Goal: Transaction & Acquisition: Purchase product/service

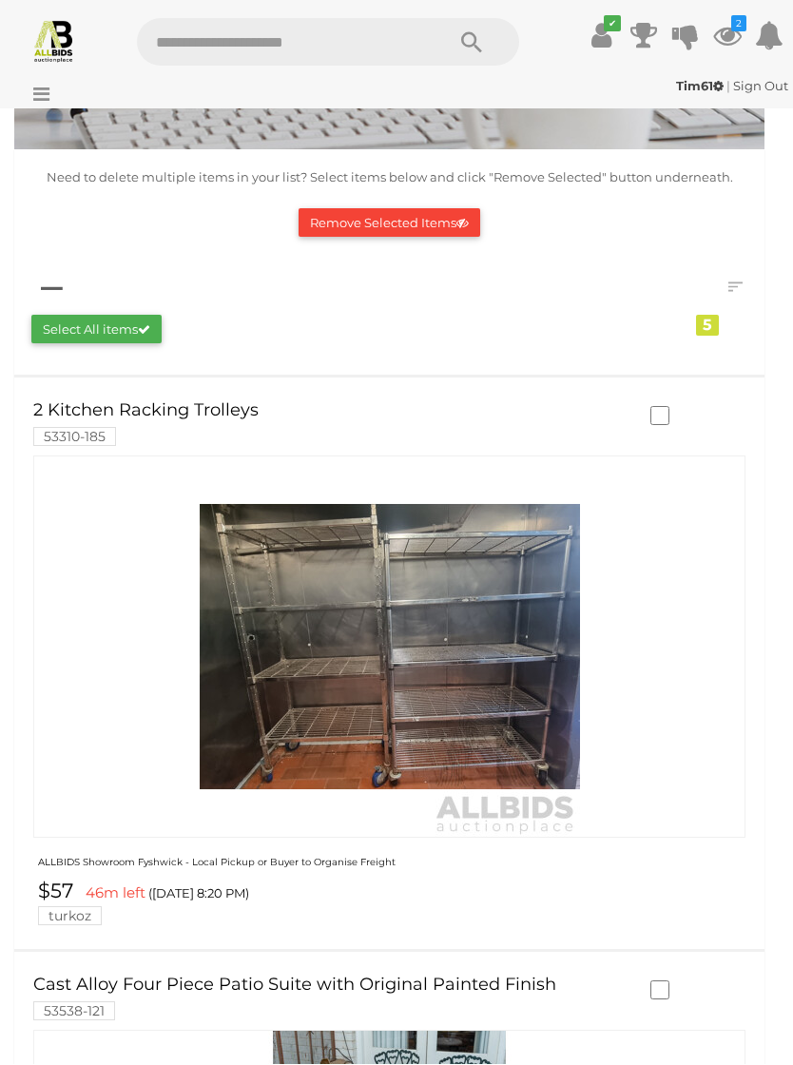
scroll to position [317, 0]
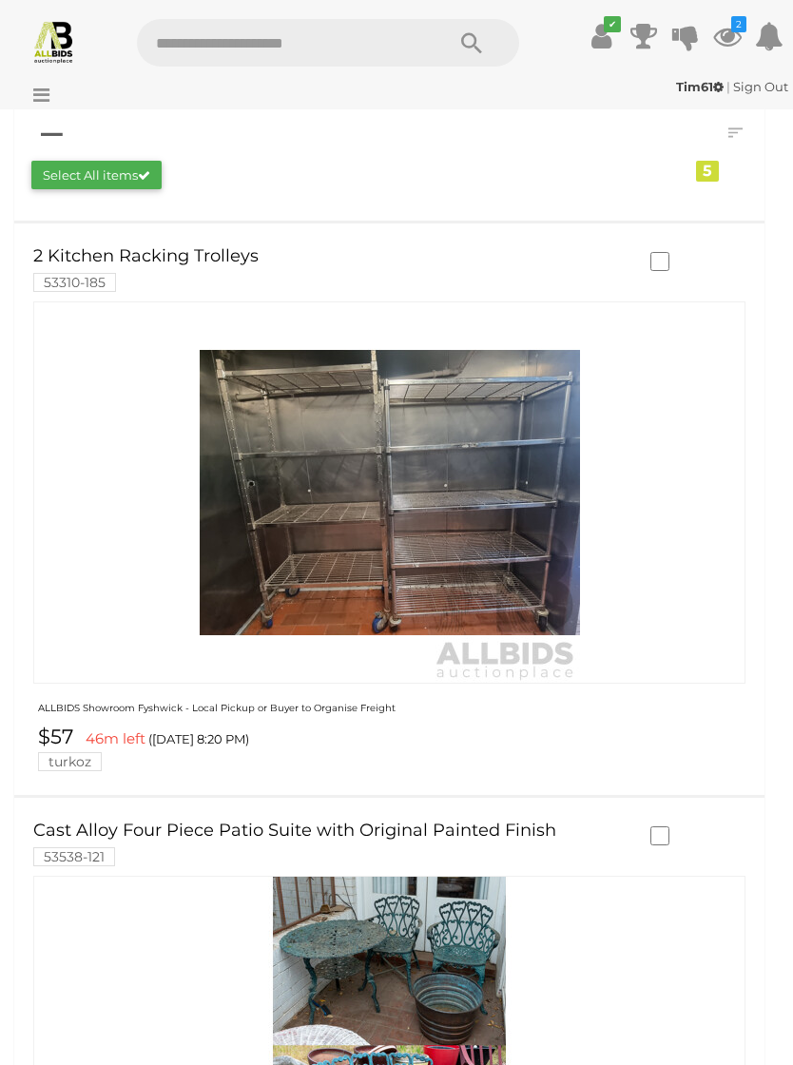
click at [348, 560] on img at bounding box center [390, 492] width 380 height 380
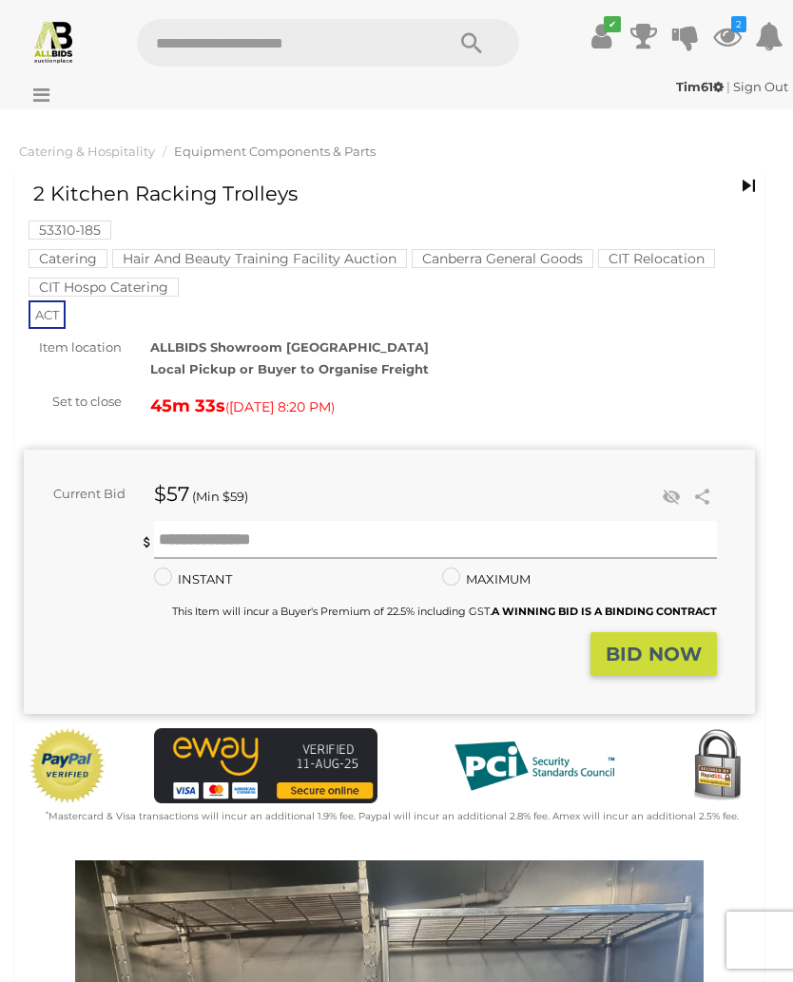
click at [276, 530] on input "text" at bounding box center [436, 540] width 564 height 38
type input "***"
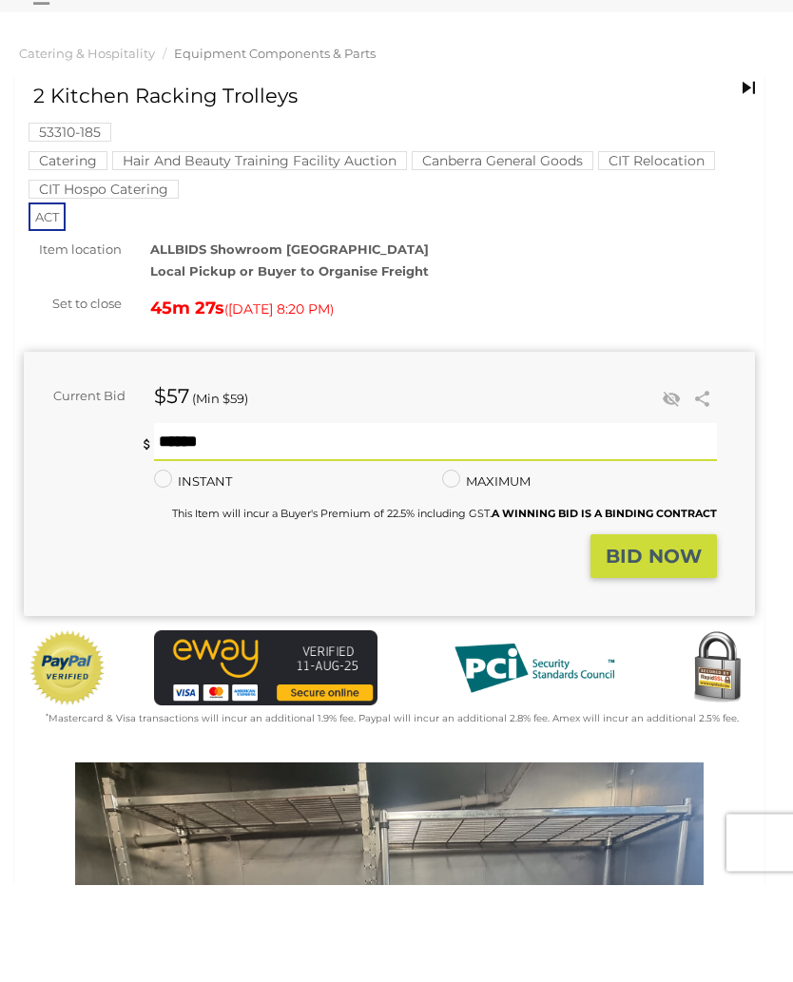
click at [666, 643] on strong "BID NOW" at bounding box center [654, 654] width 96 height 23
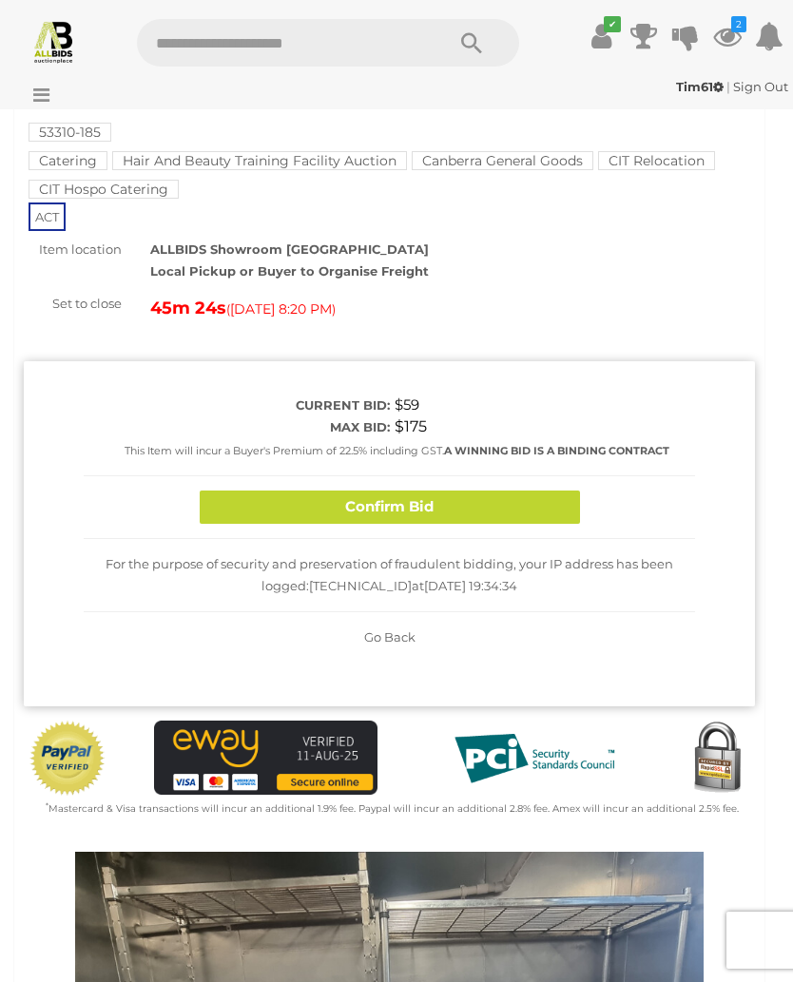
click at [473, 504] on button "Confirm Bid" at bounding box center [390, 507] width 380 height 33
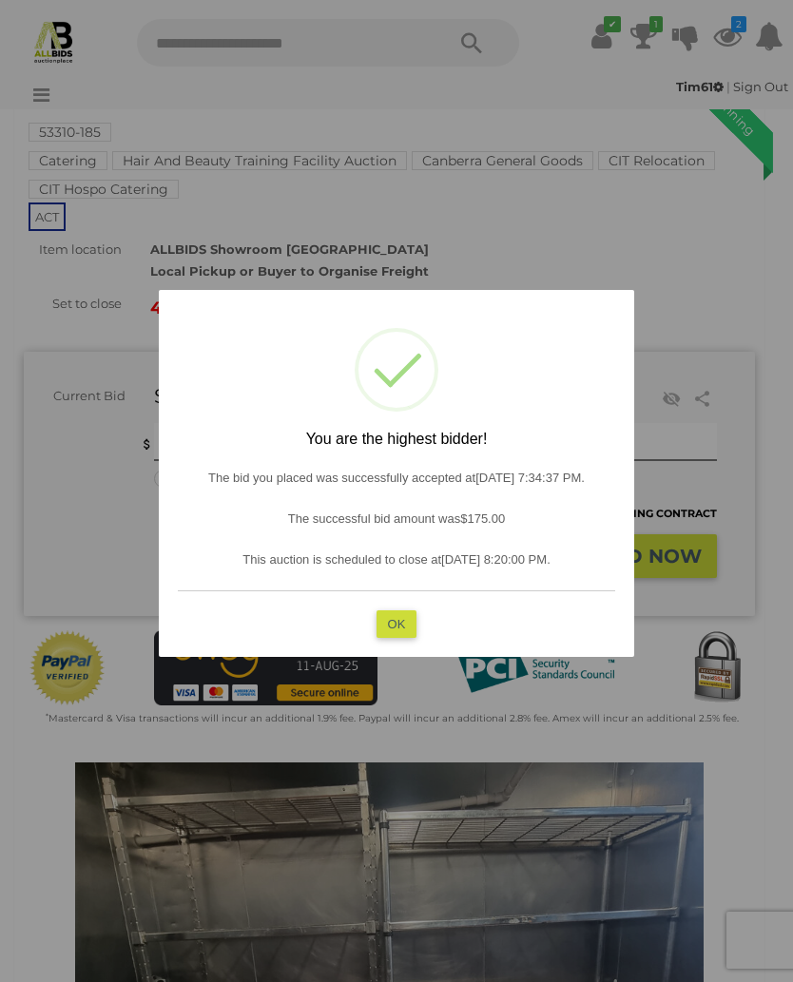
click at [404, 612] on button "OK" at bounding box center [396, 623] width 41 height 28
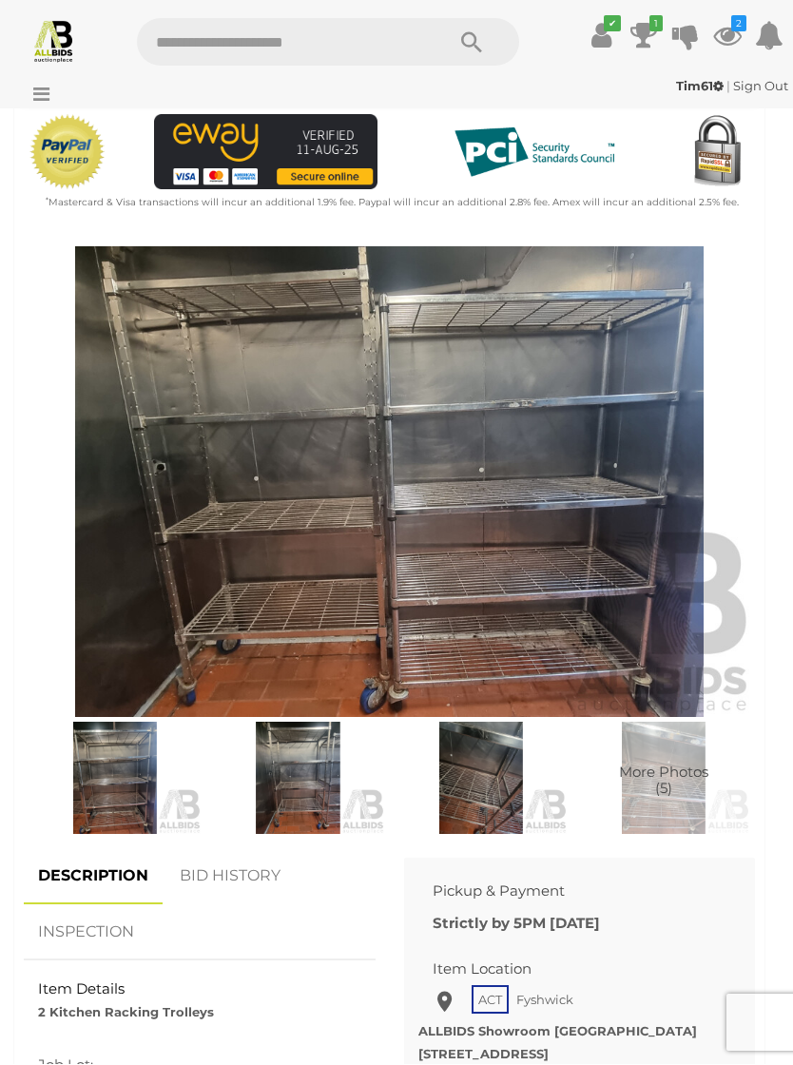
scroll to position [615, 0]
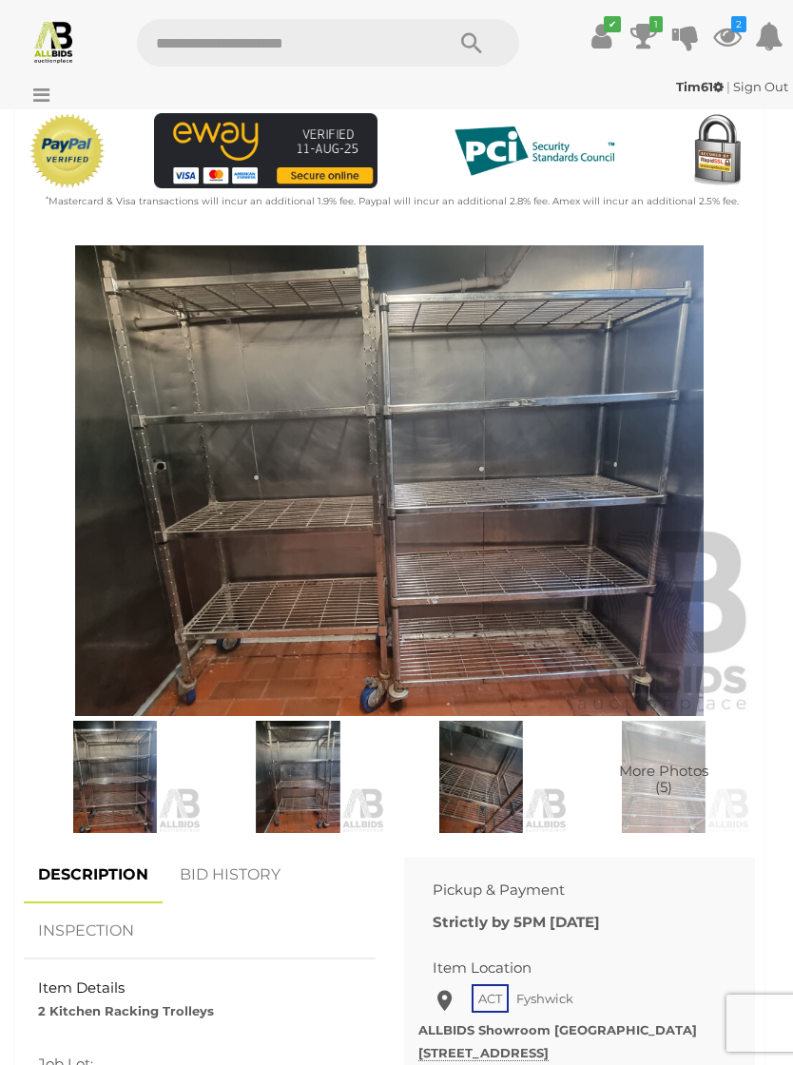
click at [623, 524] on img at bounding box center [389, 480] width 731 height 471
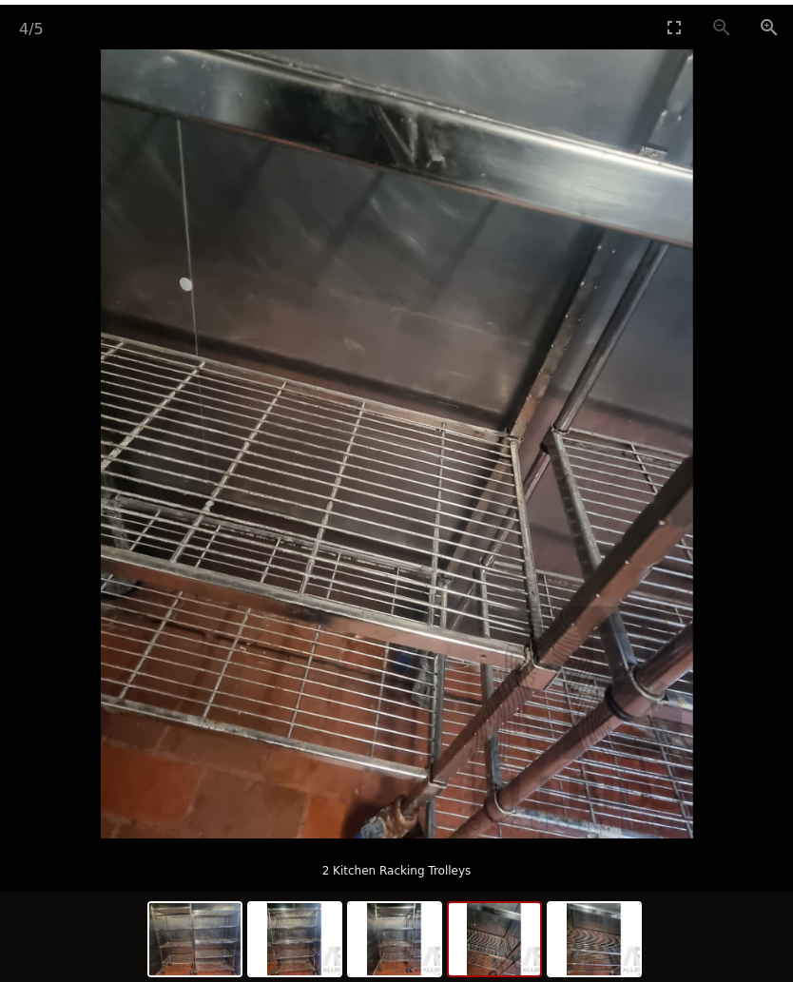
scroll to position [615, 0]
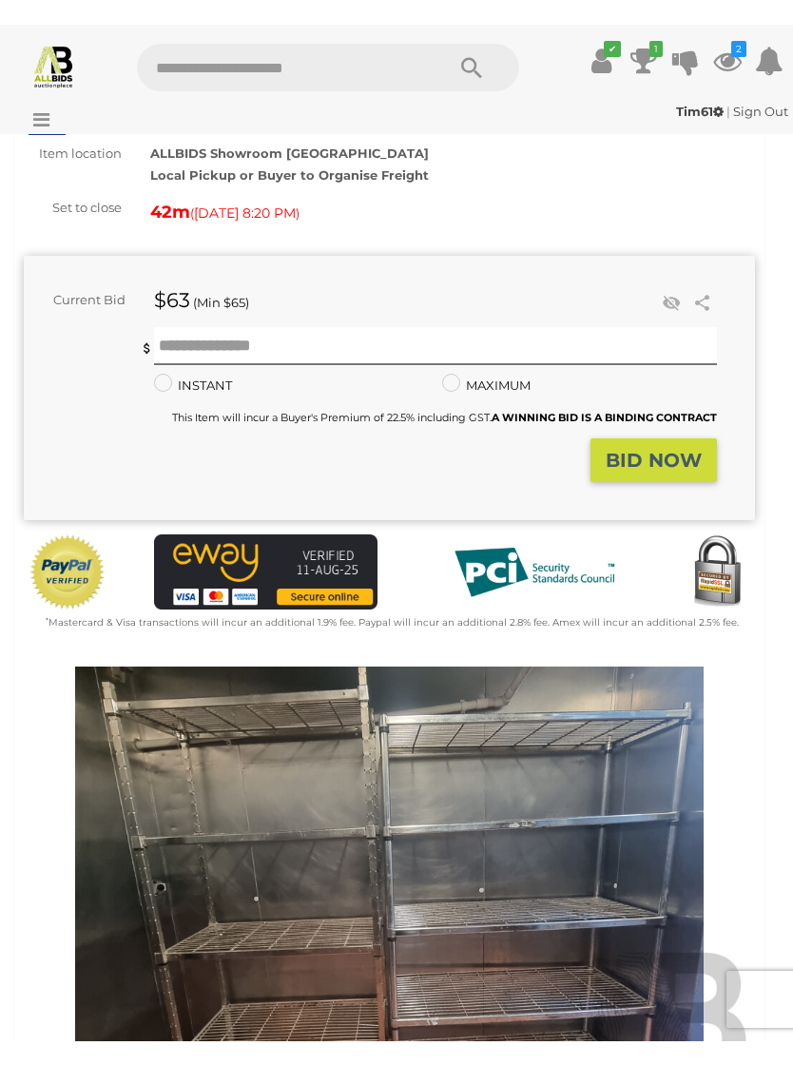
scroll to position [170, 0]
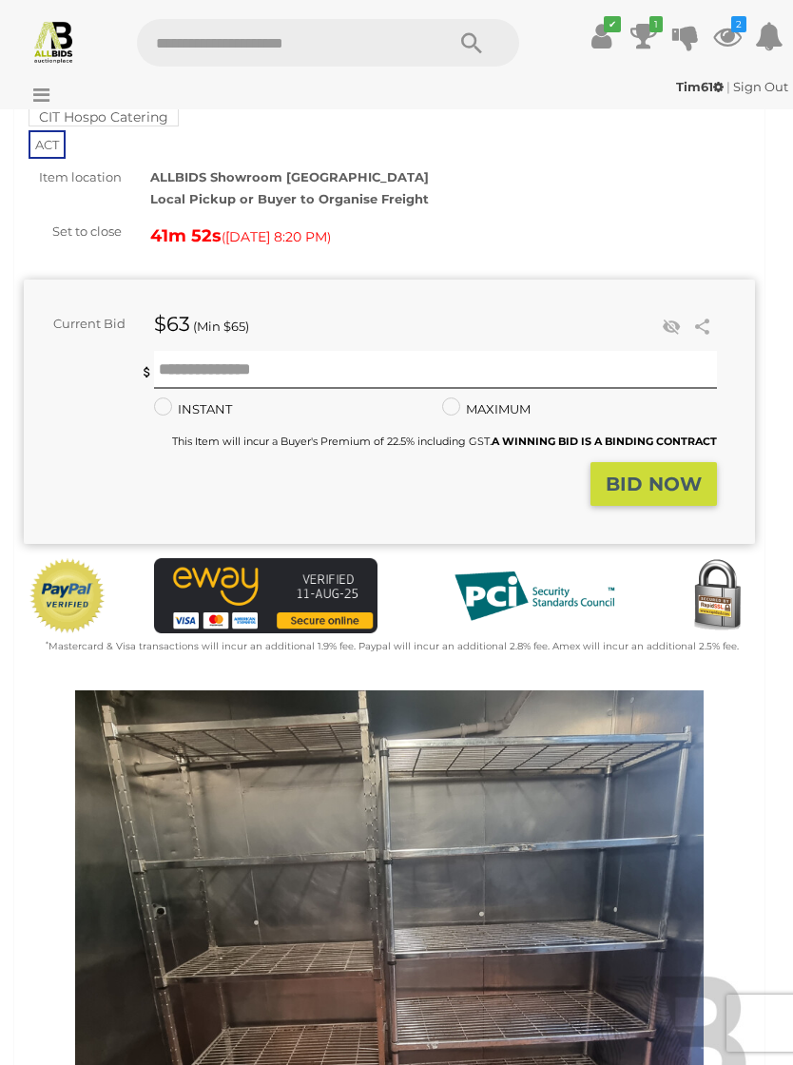
click at [67, 41] on img at bounding box center [53, 41] width 45 height 45
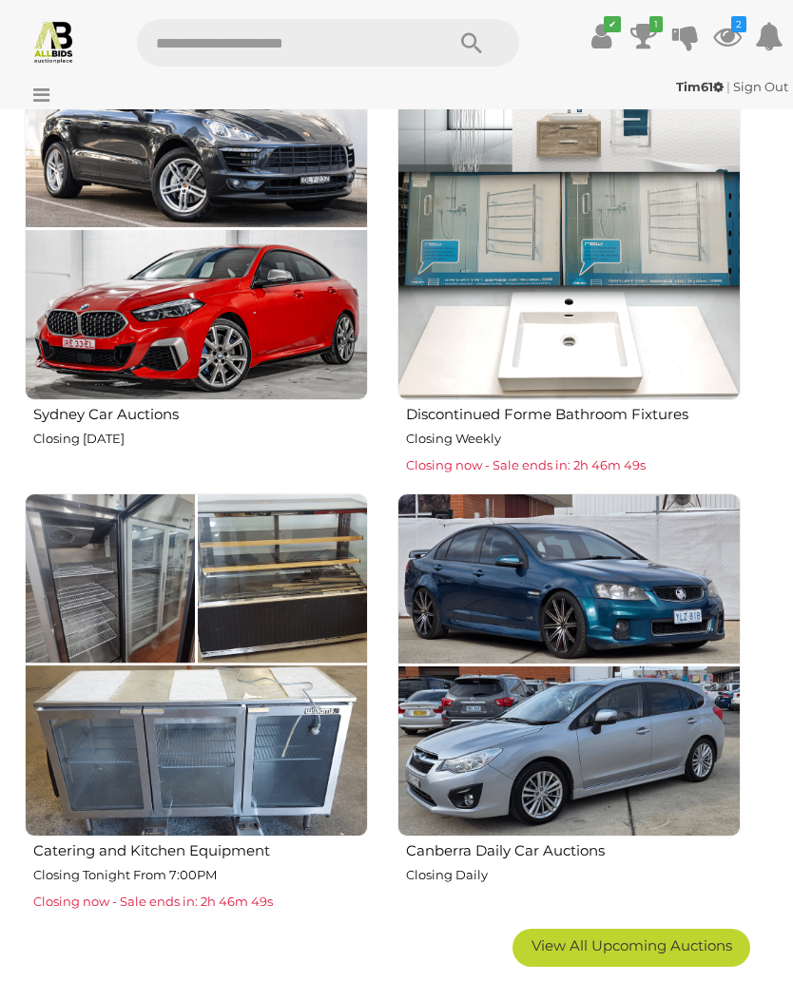
scroll to position [1815, 0]
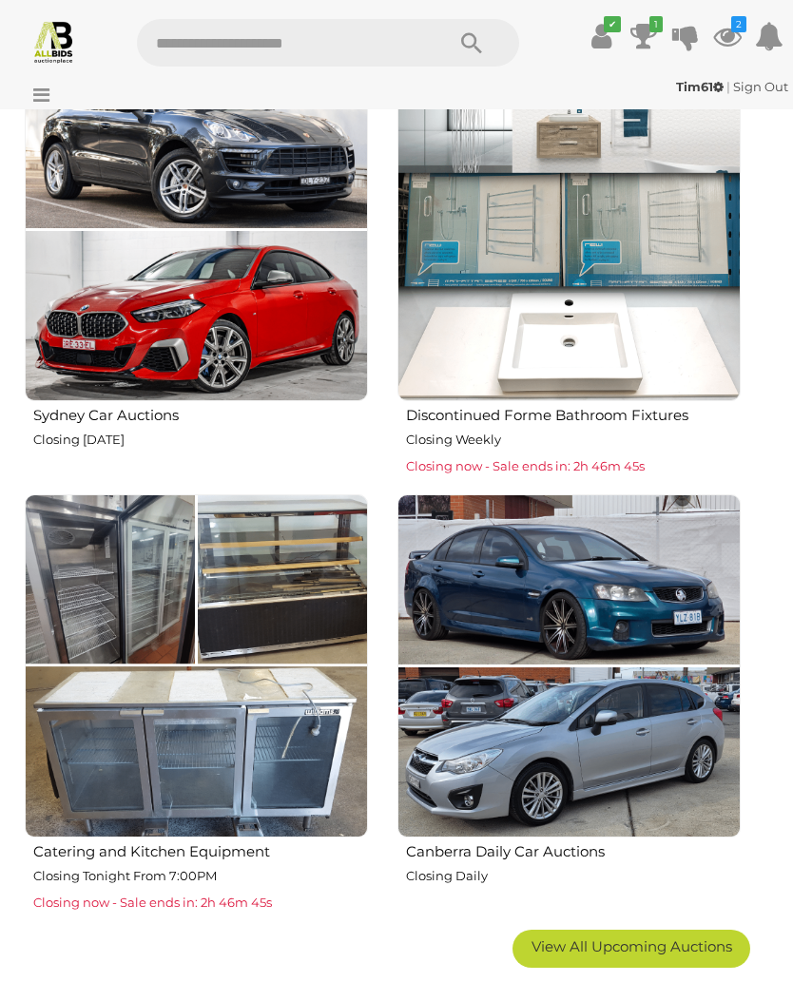
click at [740, 27] on icon "2" at bounding box center [738, 24] width 15 height 16
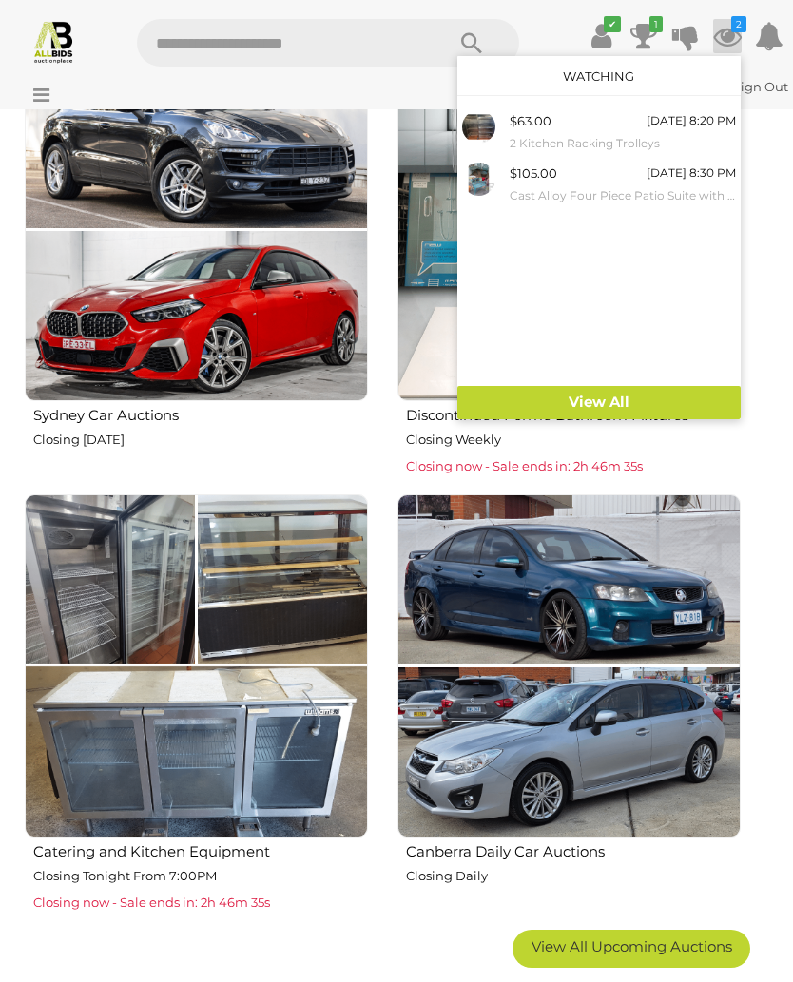
click at [790, 244] on div at bounding box center [396, 491] width 793 height 982
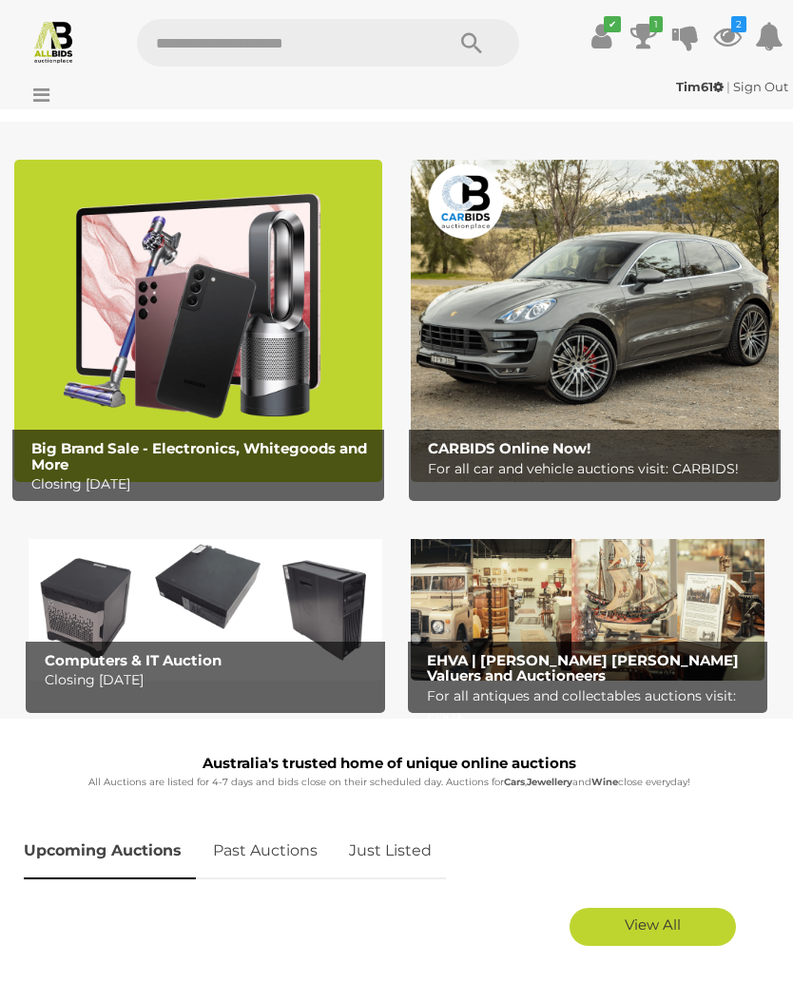
scroll to position [1815, 0]
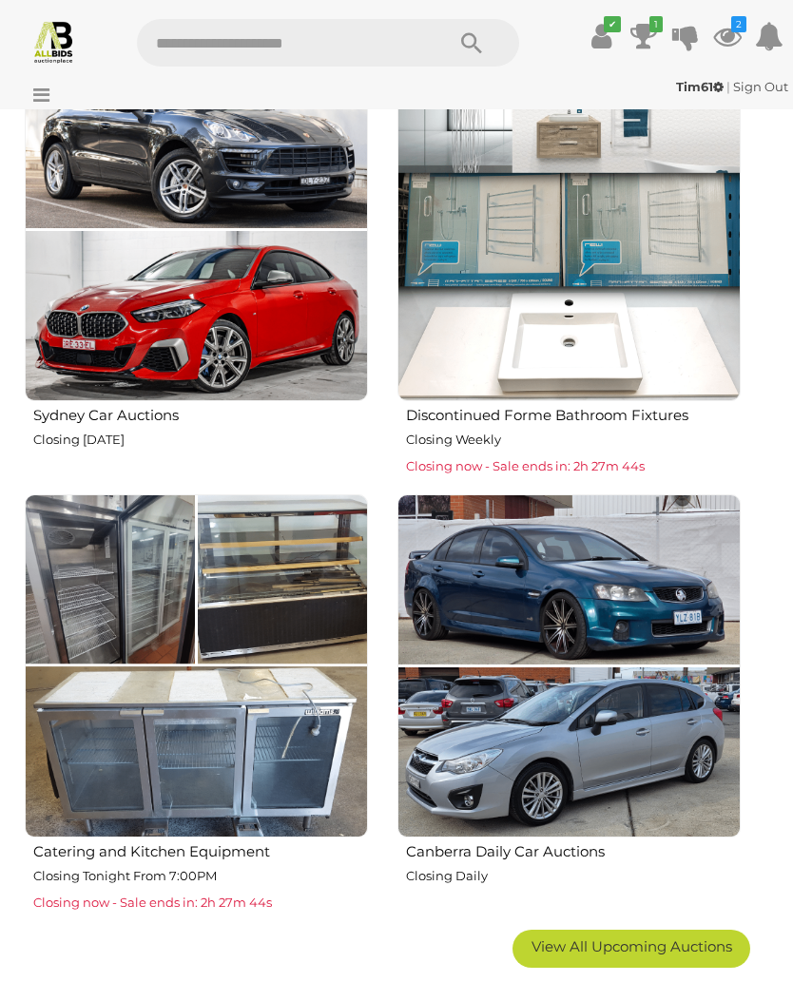
click at [737, 30] on icon "2" at bounding box center [738, 24] width 15 height 16
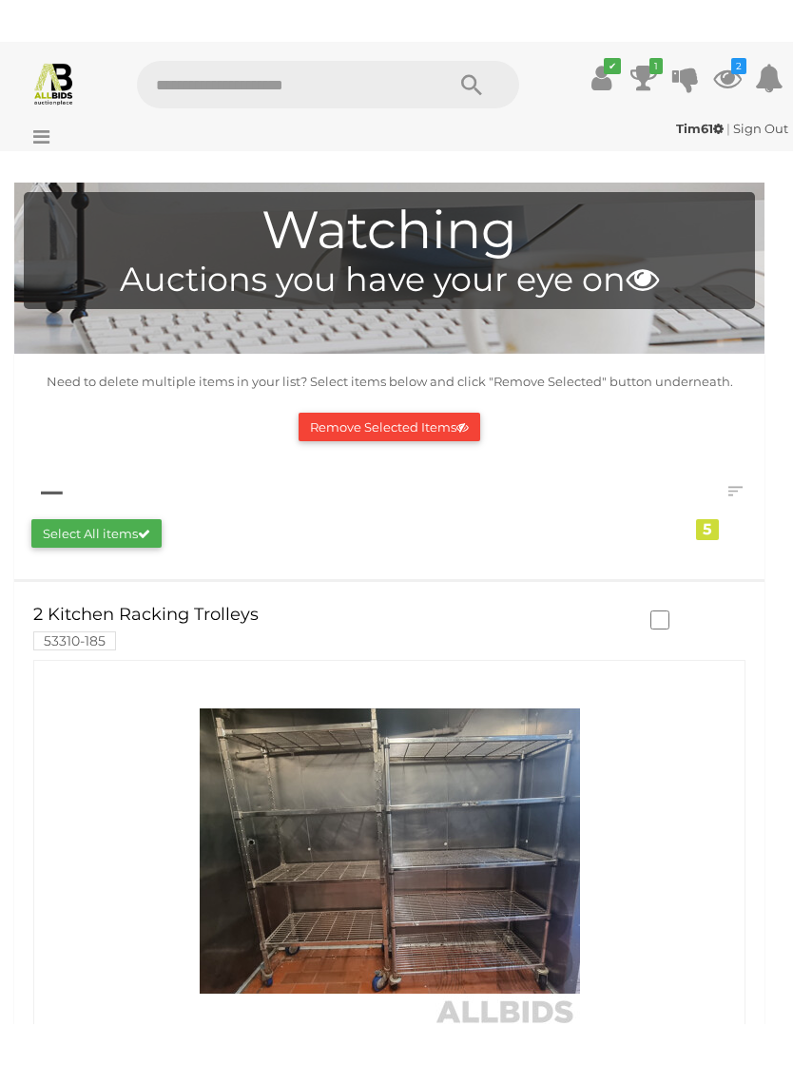
scroll to position [228, 0]
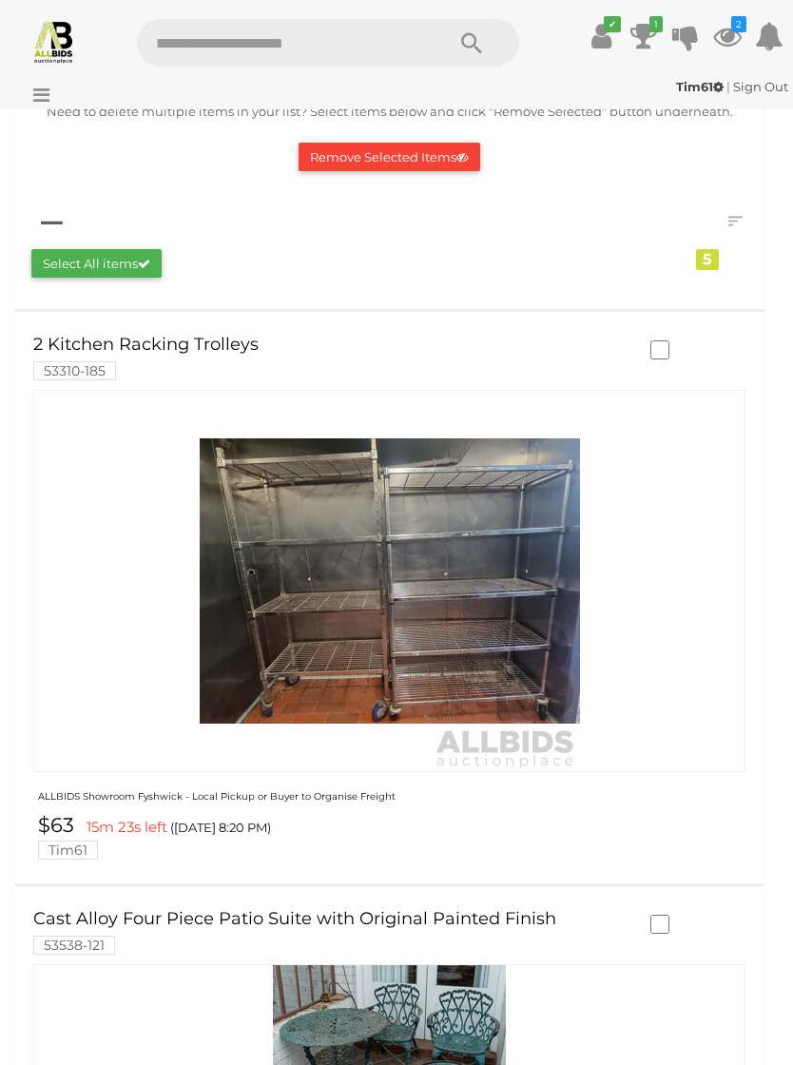
click at [353, 563] on img at bounding box center [390, 581] width 380 height 380
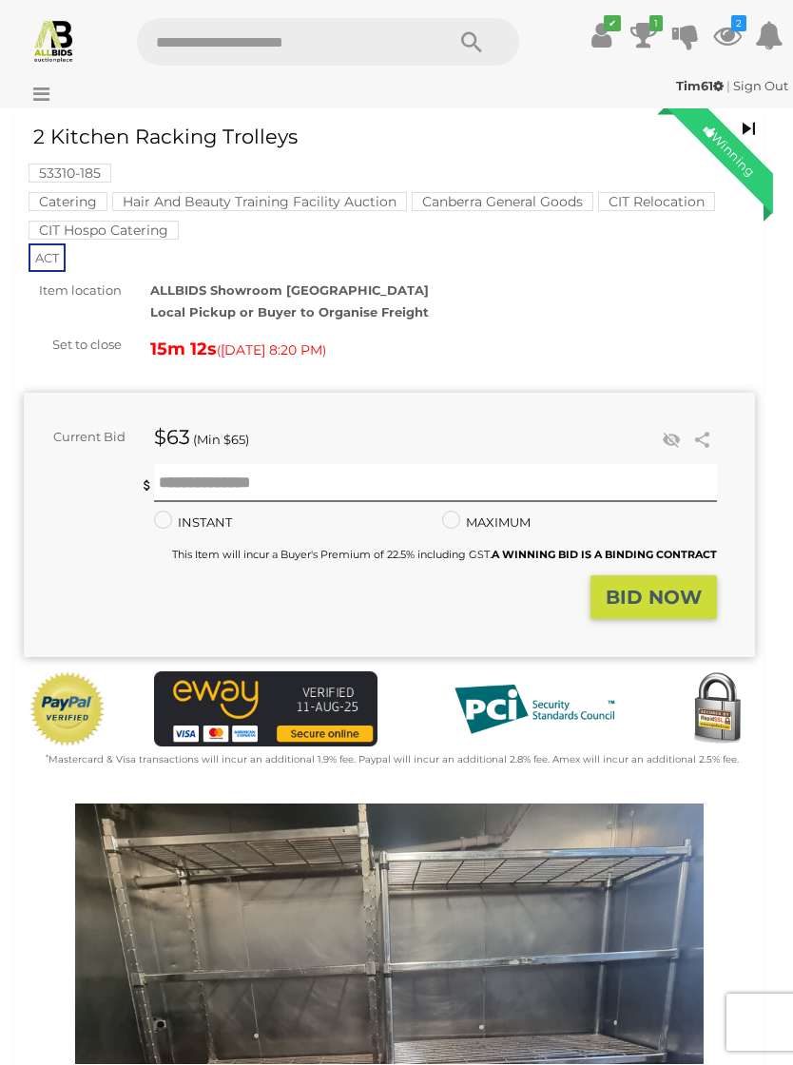
scroll to position [57, 0]
click at [707, 114] on div "Winning" at bounding box center [728, 149] width 87 height 87
click at [552, 166] on div "53310-185 Catering Hair And Beauty Training Facility Auction Canberra General G…" at bounding box center [389, 197] width 731 height 144
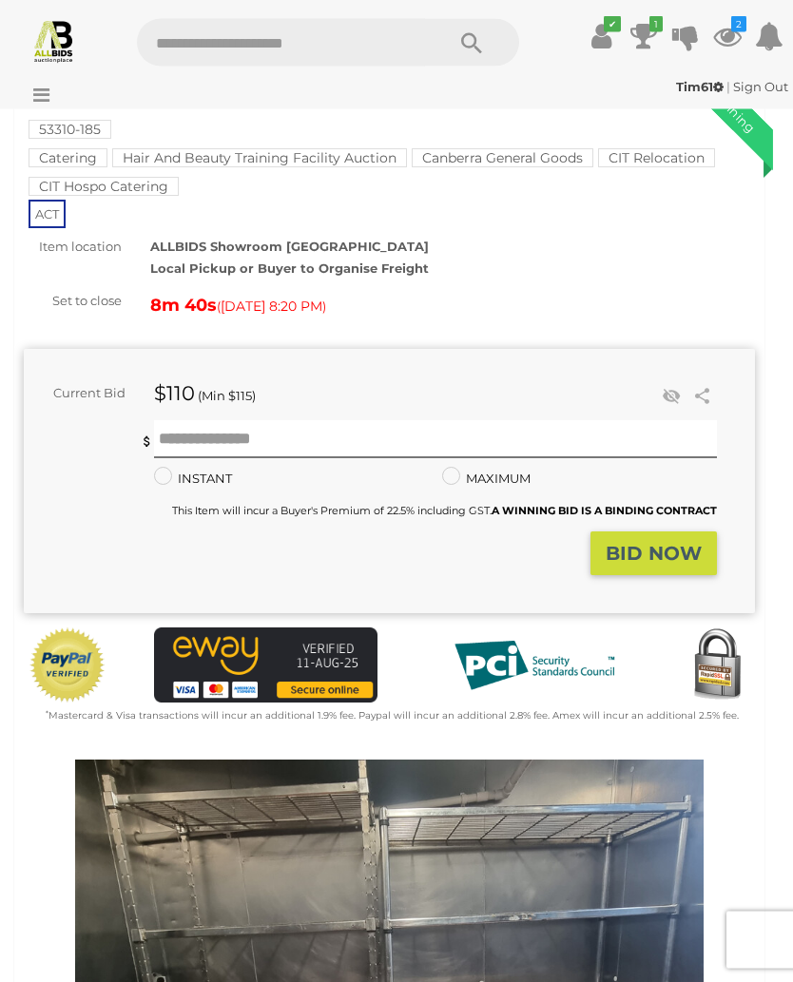
scroll to position [101, 0]
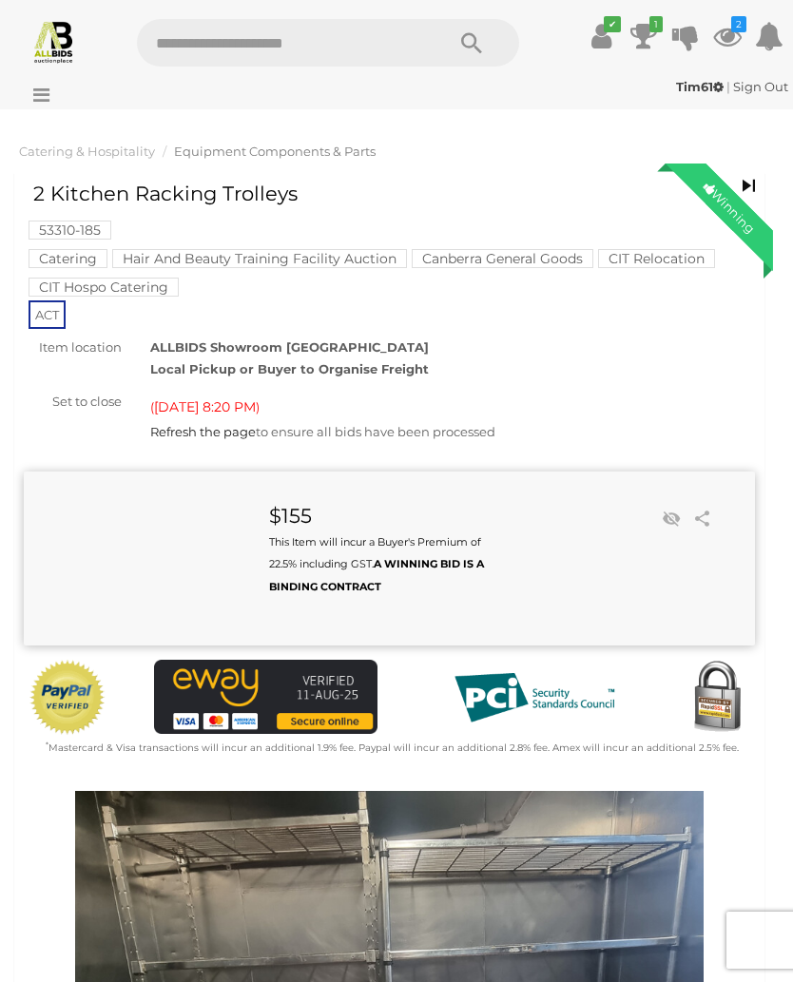
scroll to position [101, 0]
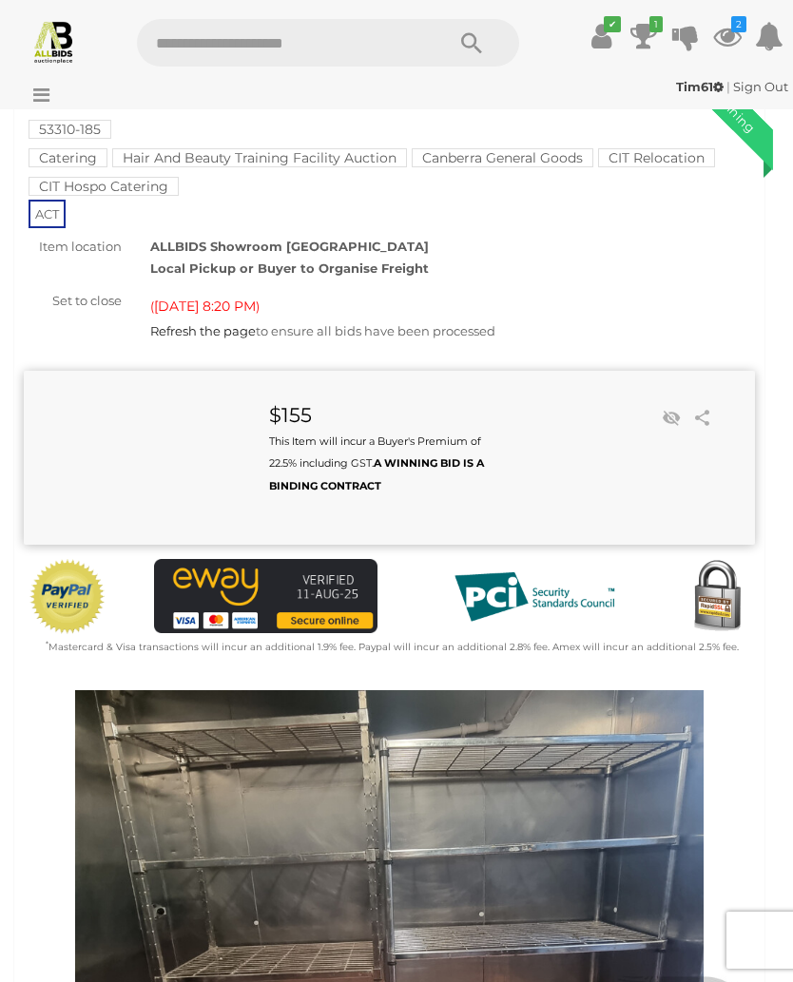
click at [57, 37] on img at bounding box center [53, 41] width 45 height 45
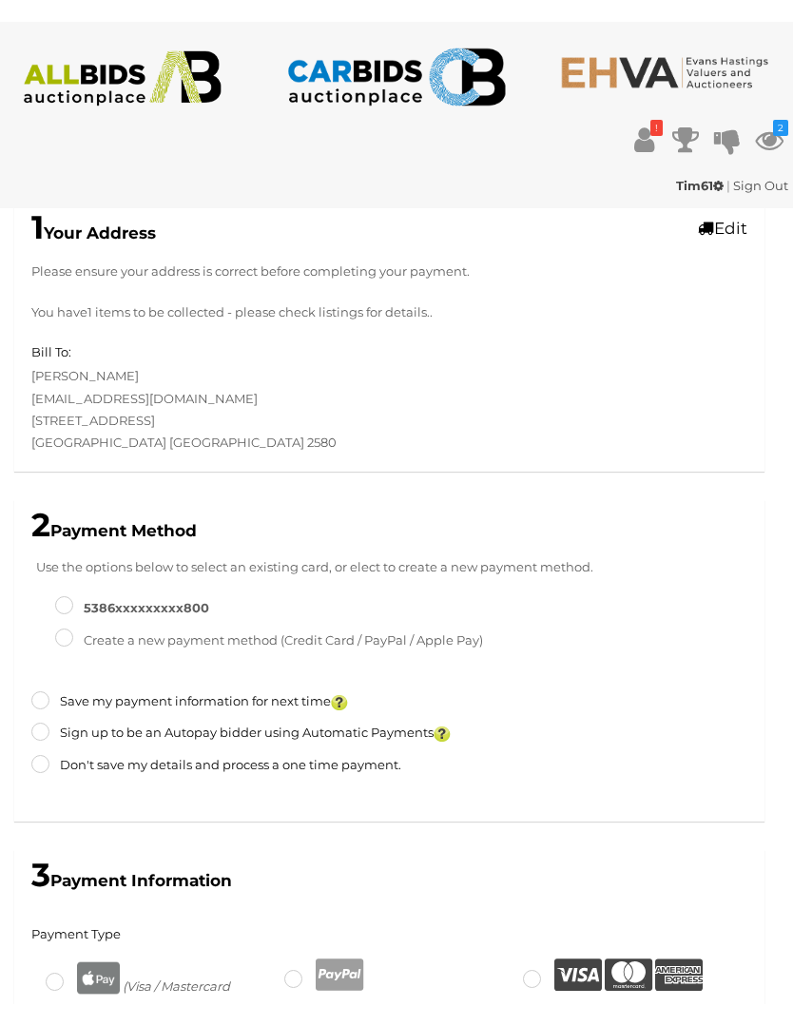
scroll to position [466, 0]
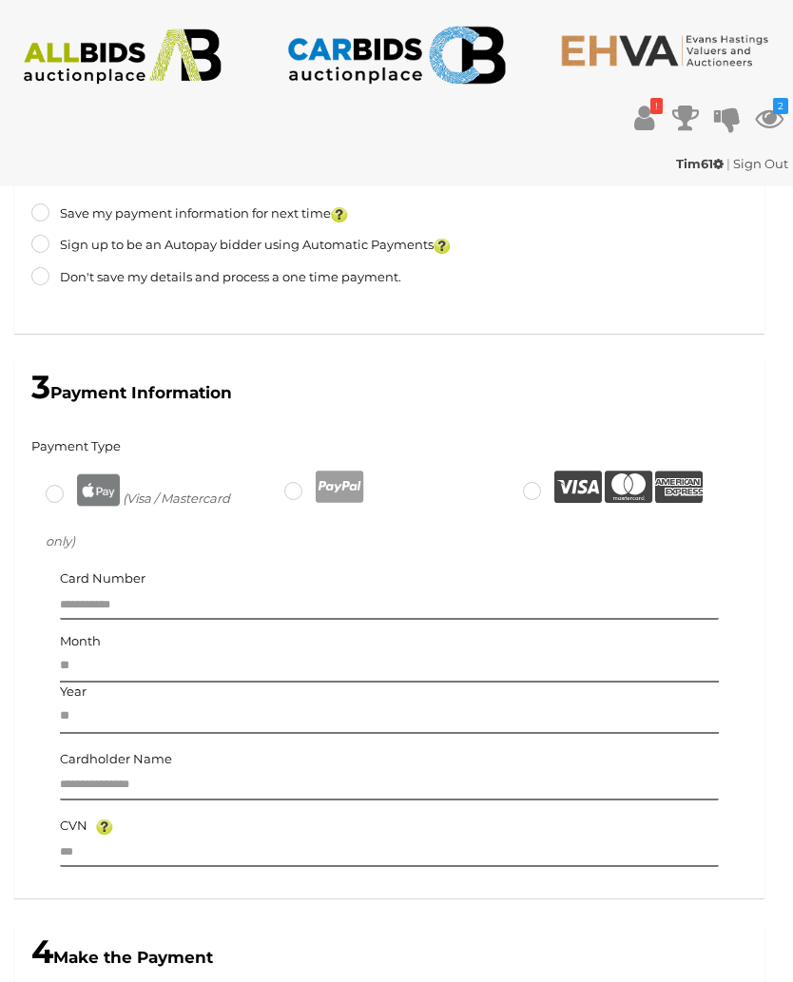
type input "******"
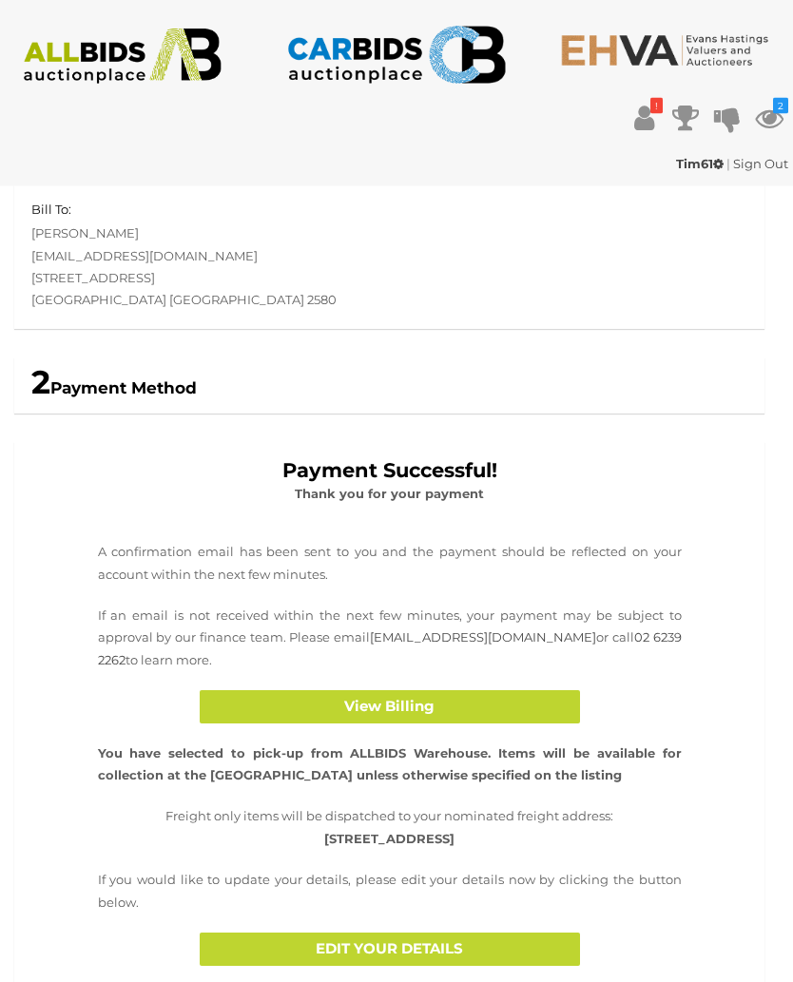
scroll to position [0, 0]
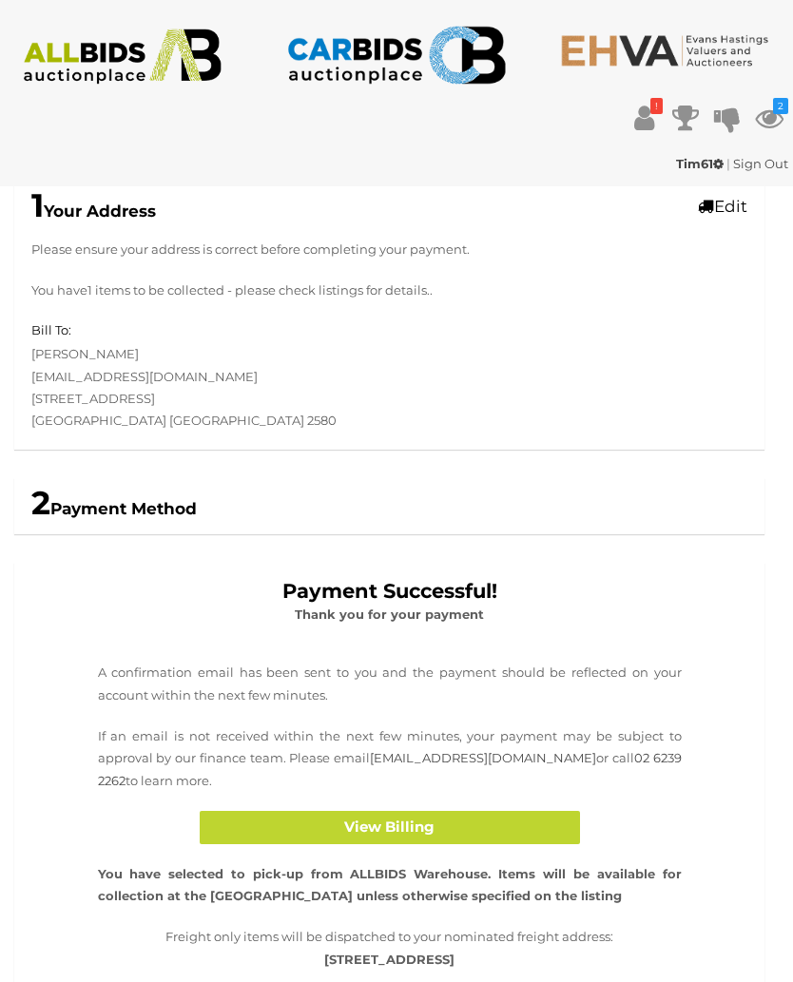
click at [161, 69] on img at bounding box center [122, 57] width 221 height 56
click at [172, 50] on img at bounding box center [122, 57] width 221 height 56
